Goal: Find specific page/section: Find specific page/section

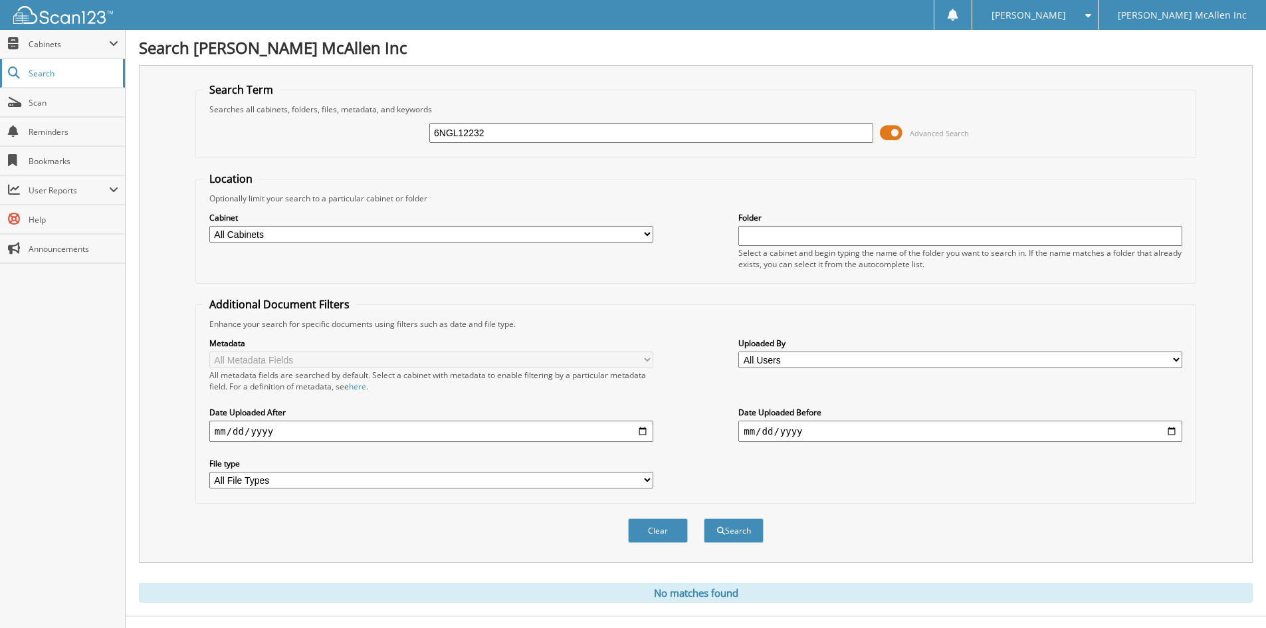
click at [58, 74] on span "Search" at bounding box center [73, 73] width 88 height 11
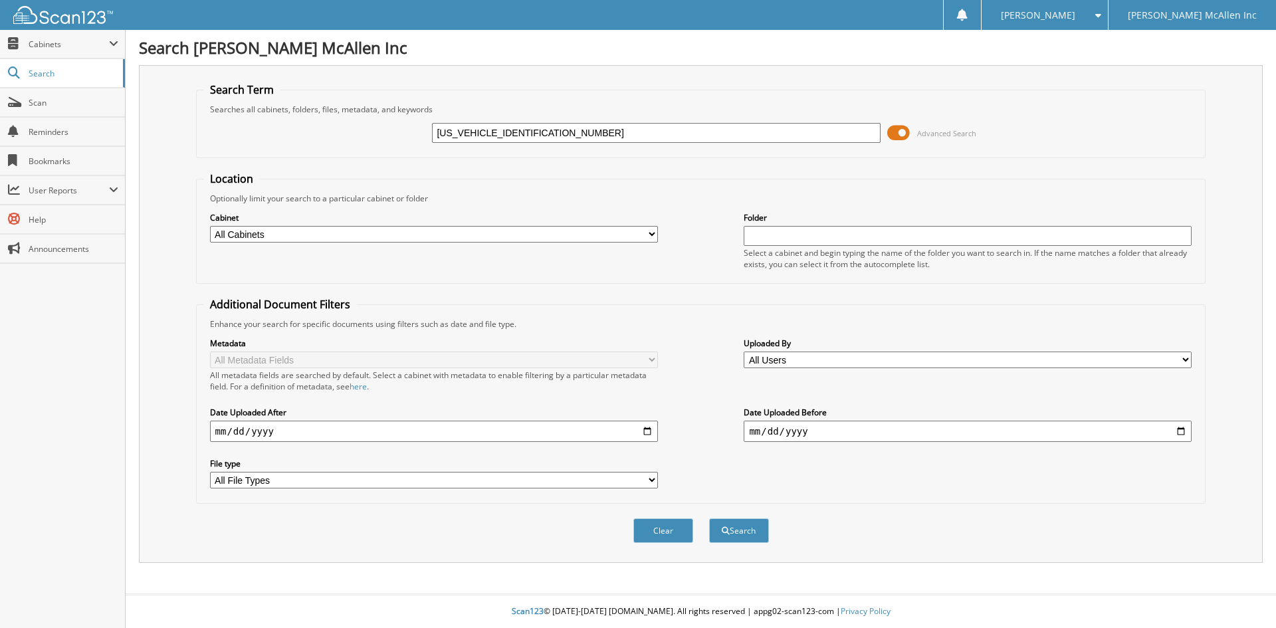
type input "3MZBM1W73FM195974"
click at [709, 518] on button "Search" at bounding box center [739, 530] width 60 height 25
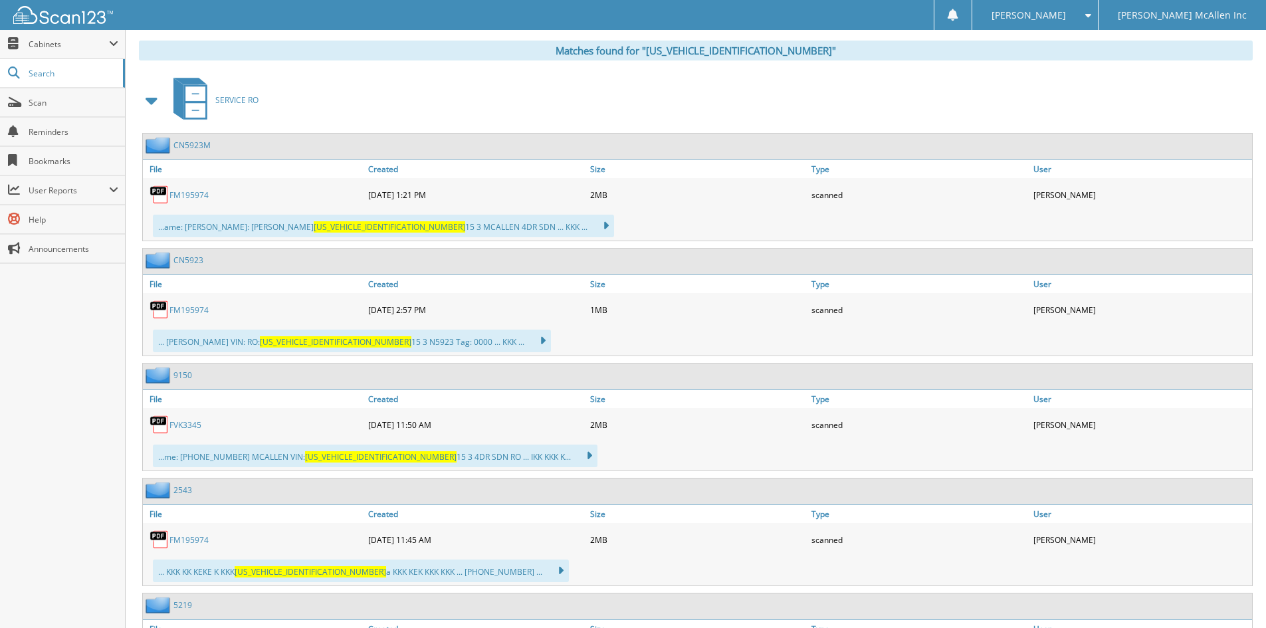
scroll to position [664, 0]
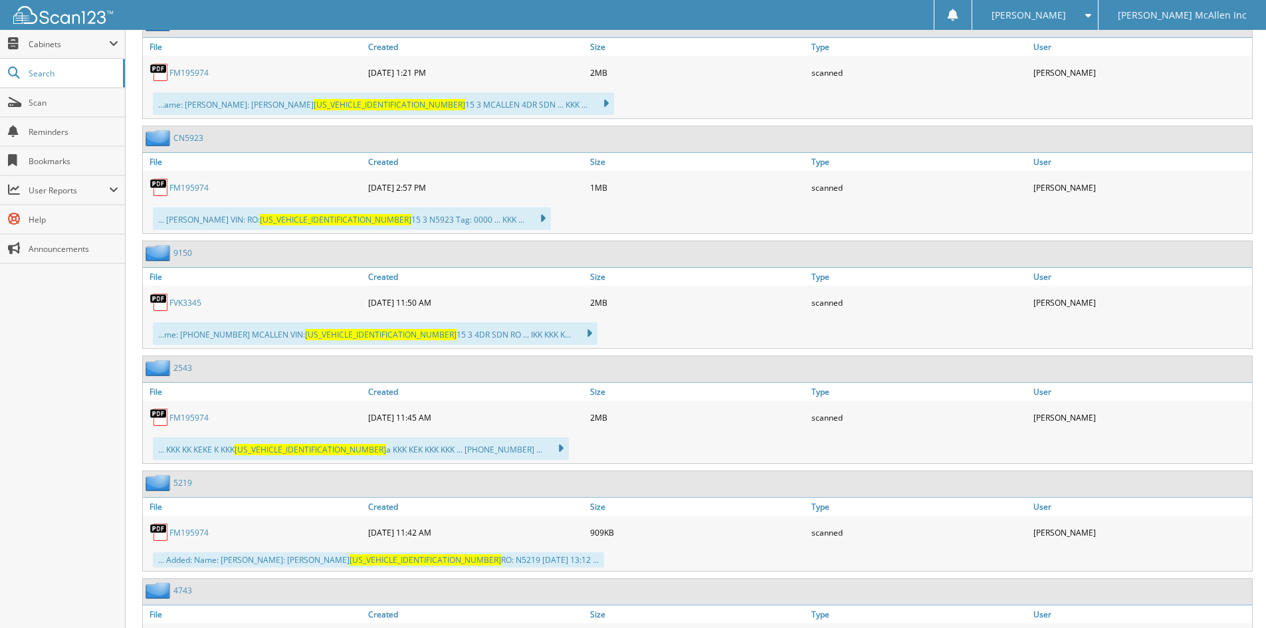
click at [182, 481] on link "5219" at bounding box center [182, 482] width 19 height 11
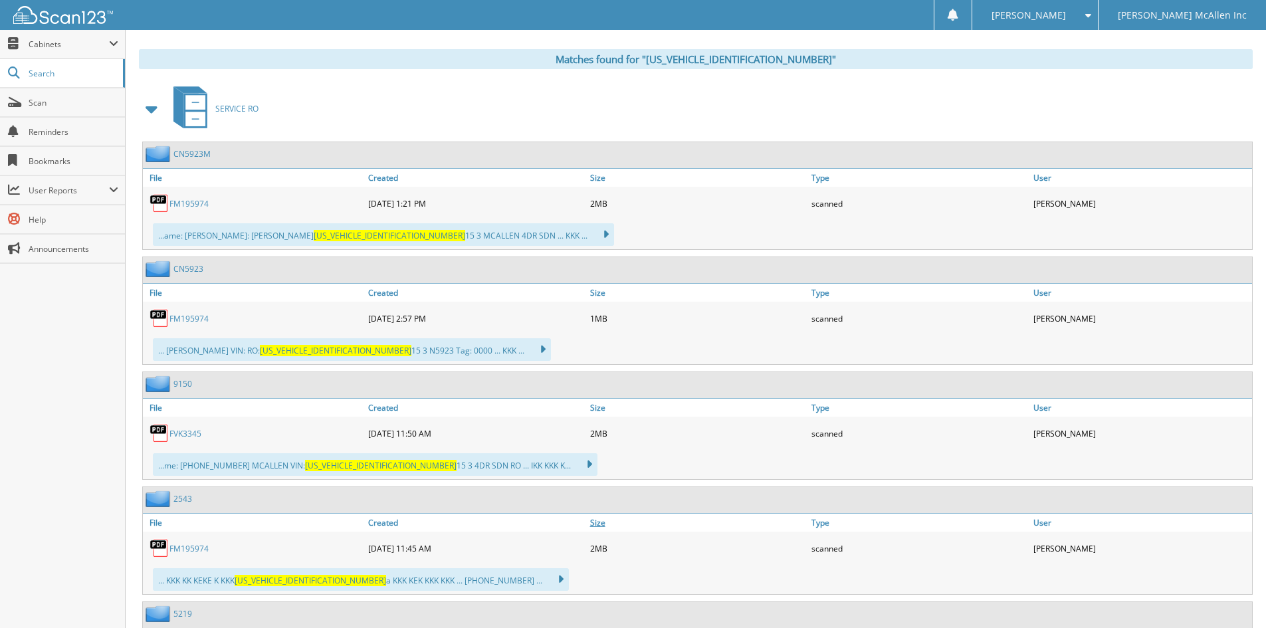
scroll to position [756, 0]
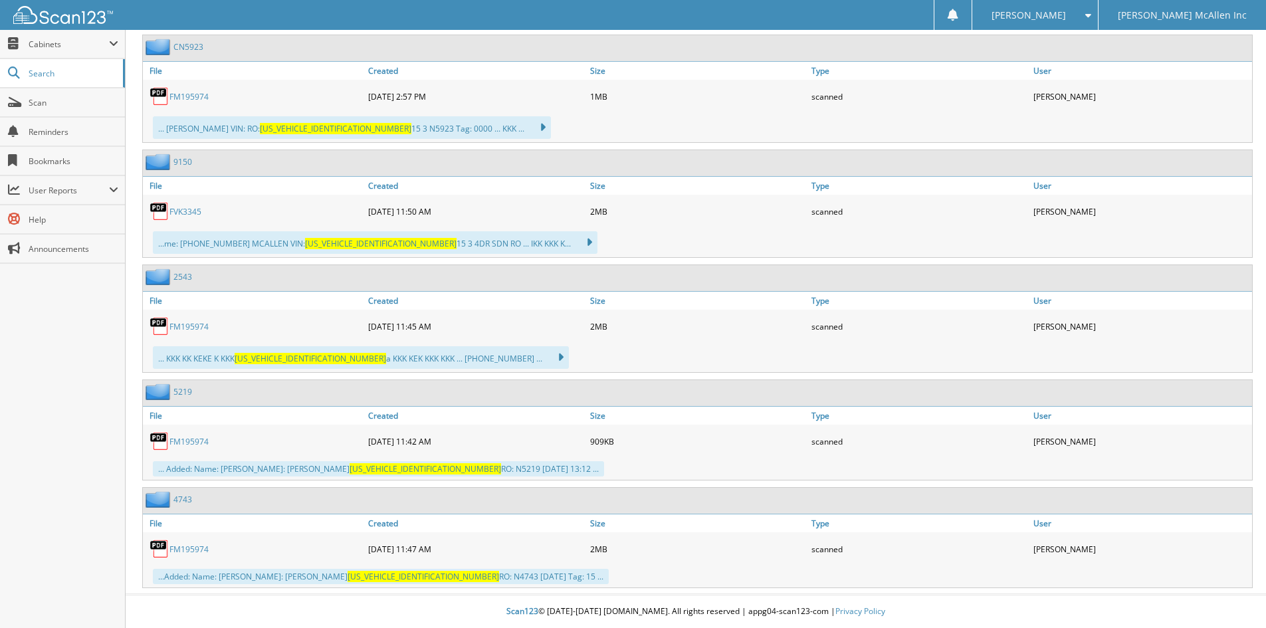
click at [180, 498] on link "4743" at bounding box center [182, 499] width 19 height 11
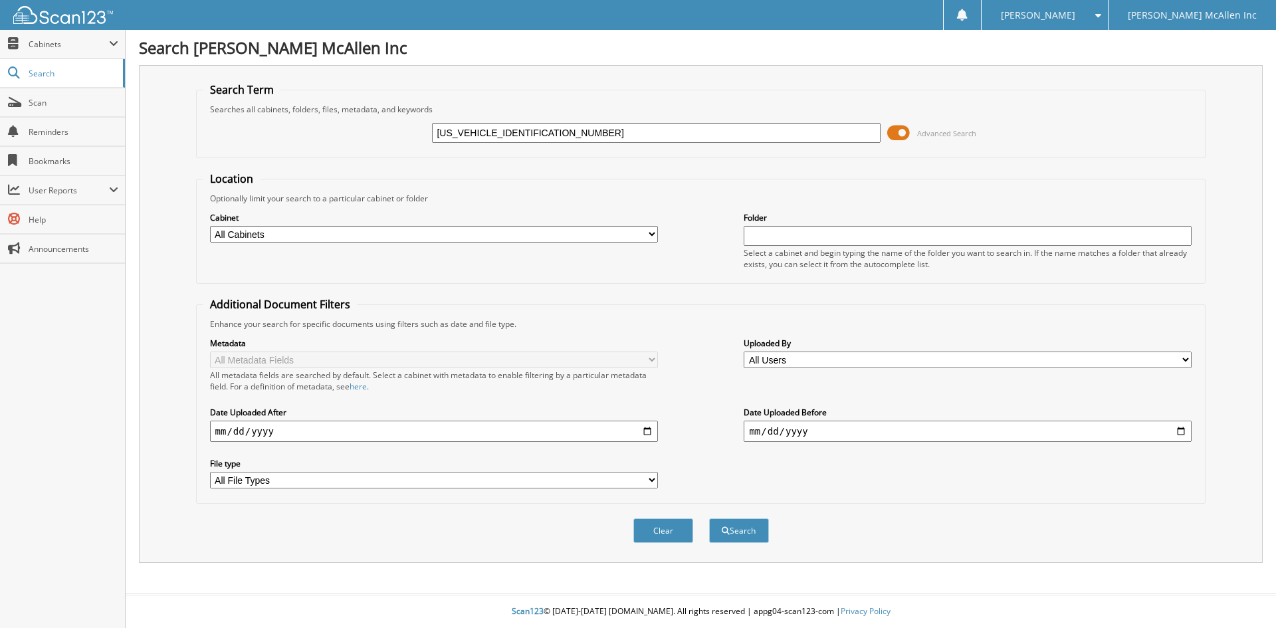
type input "[US_VEHICLE_IDENTIFICATION_NUMBER]"
click at [709, 518] on button "Search" at bounding box center [739, 530] width 60 height 25
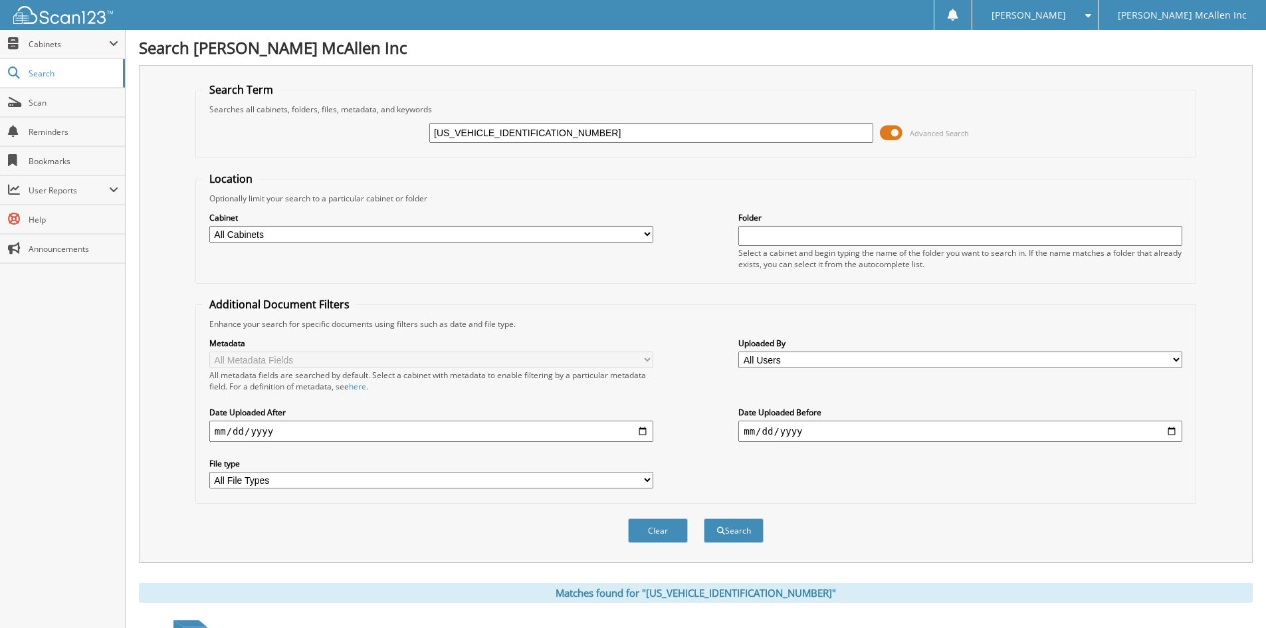
drag, startPoint x: 486, startPoint y: 134, endPoint x: 348, endPoint y: 135, distance: 138.2
click at [348, 135] on div "1FMJU1H89REA76627 Advanced Search" at bounding box center [696, 133] width 986 height 36
type input "REA76627"
click at [704, 518] on button "Search" at bounding box center [734, 530] width 60 height 25
click at [548, 128] on input "REA76627" at bounding box center [651, 133] width 444 height 20
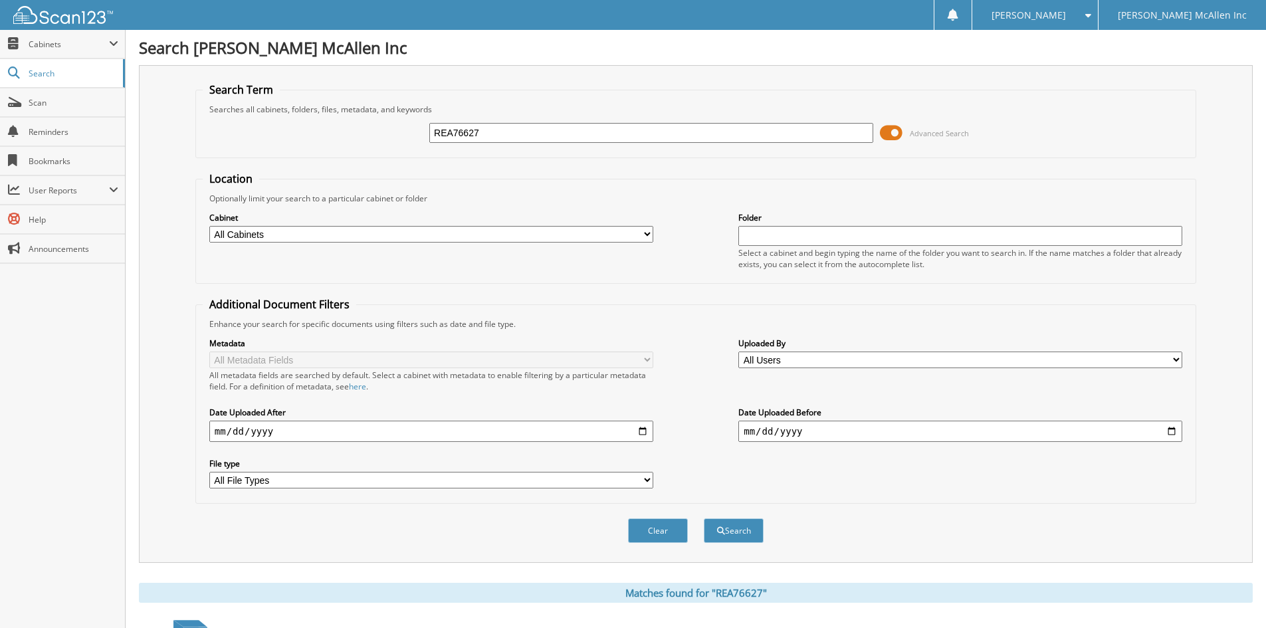
click at [548, 128] on input "REA76627" at bounding box center [651, 133] width 444 height 20
paste input "2LMPJ6K94MBL16998"
type input "2LMPJ6K94MBL16998"
click at [704, 518] on button "Search" at bounding box center [734, 530] width 60 height 25
drag, startPoint x: 486, startPoint y: 131, endPoint x: 229, endPoint y: 149, distance: 257.8
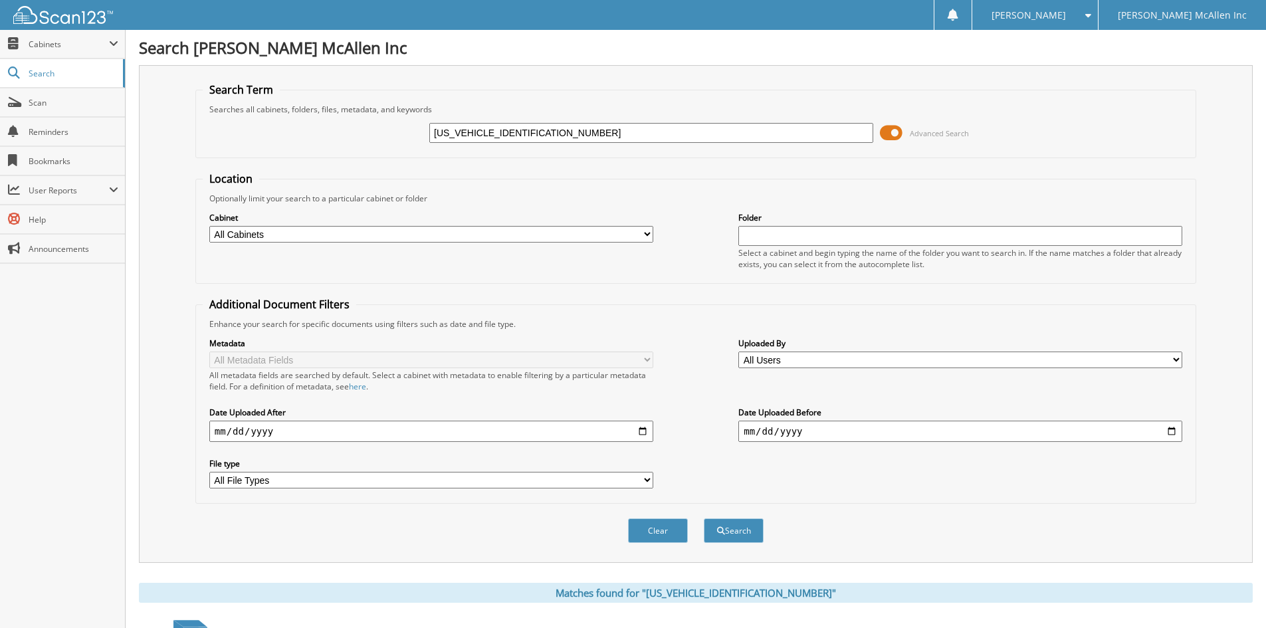
click at [229, 149] on div "2LMPJ6K94MBL16998 Advanced Search" at bounding box center [696, 133] width 986 height 36
type input "MBL16998"
click at [704, 518] on button "Search" at bounding box center [734, 530] width 60 height 25
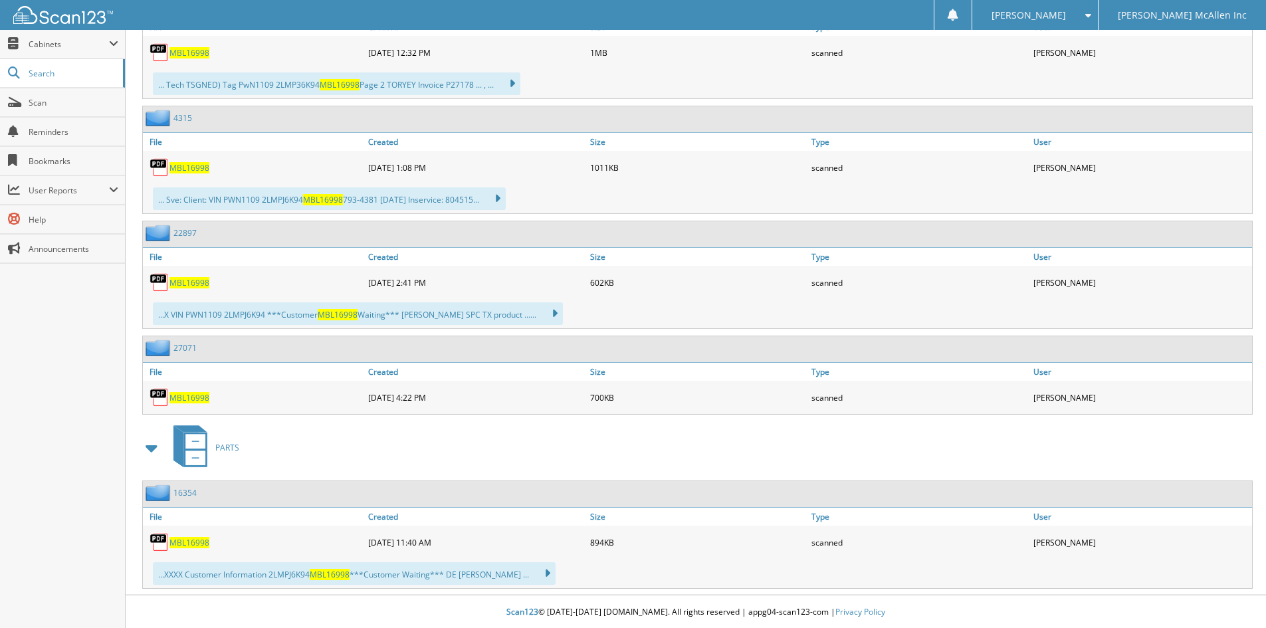
scroll to position [686, 0]
click at [60, 71] on span "Search" at bounding box center [73, 73] width 88 height 11
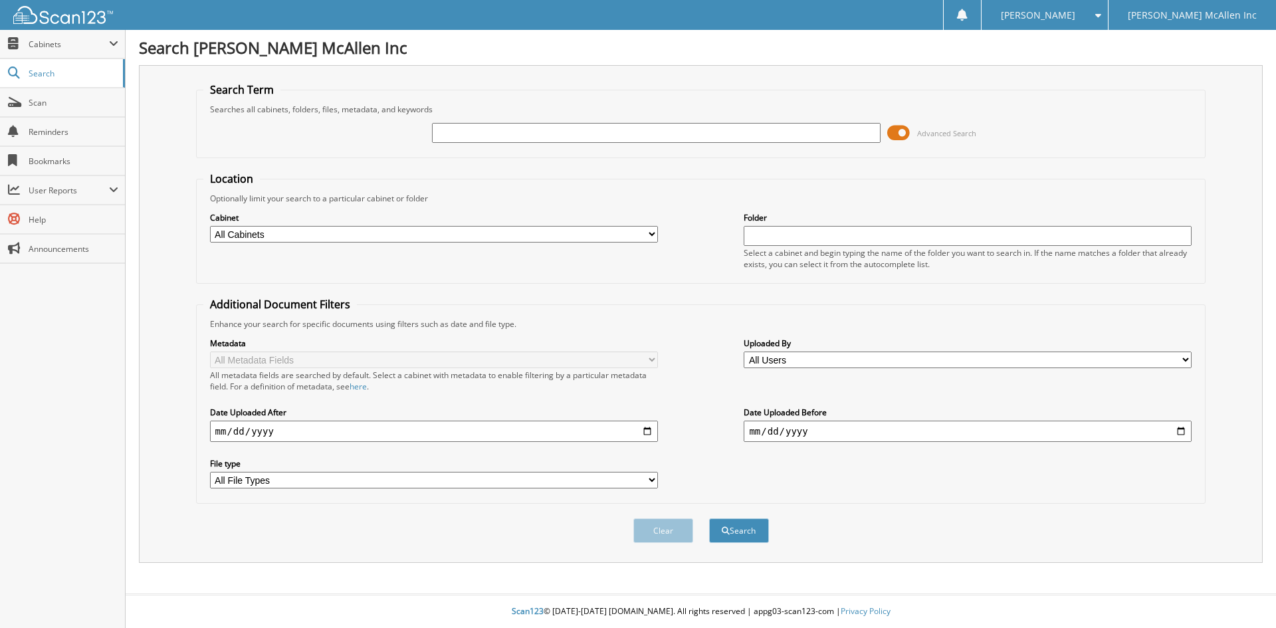
click at [505, 128] on input "text" at bounding box center [656, 133] width 448 height 20
type input "N5792"
click at [709, 518] on button "Search" at bounding box center [739, 530] width 60 height 25
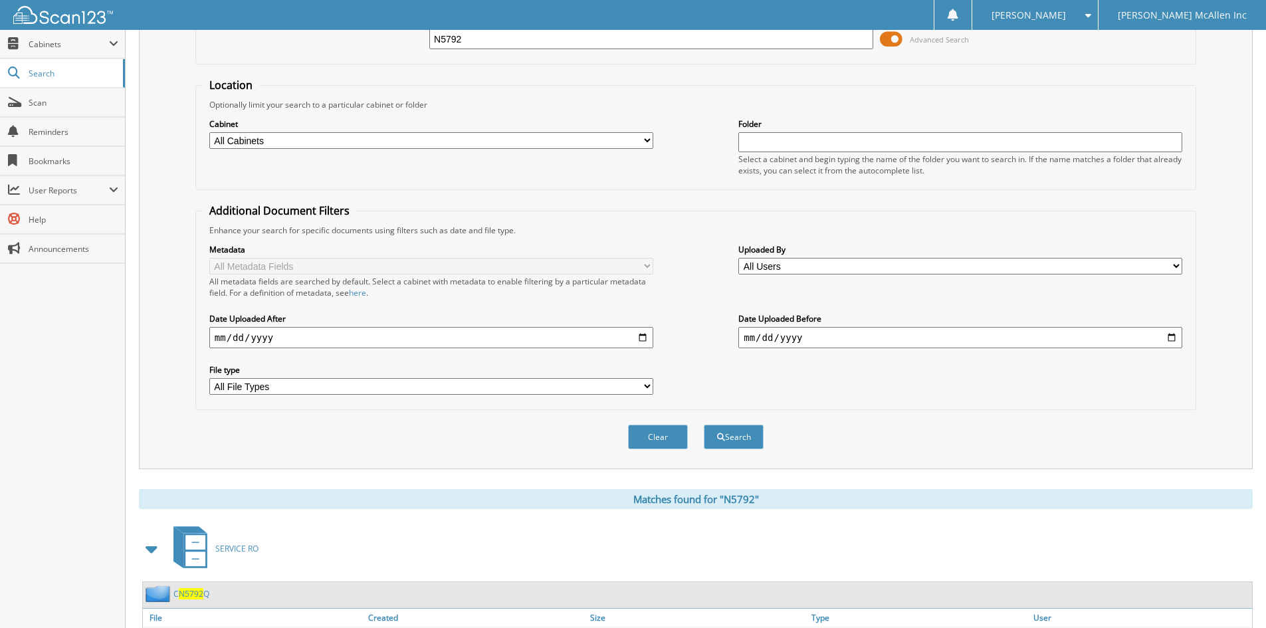
scroll to position [196, 0]
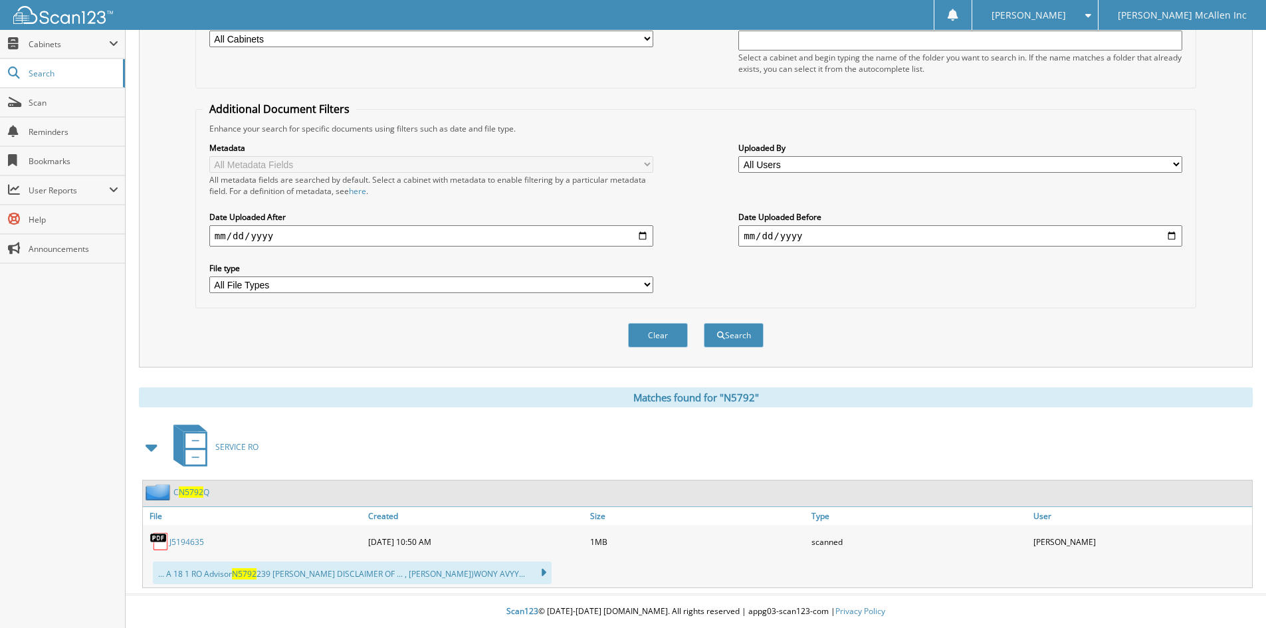
click at [197, 490] on span "N5792" at bounding box center [191, 491] width 25 height 11
